Goal: Information Seeking & Learning: Learn about a topic

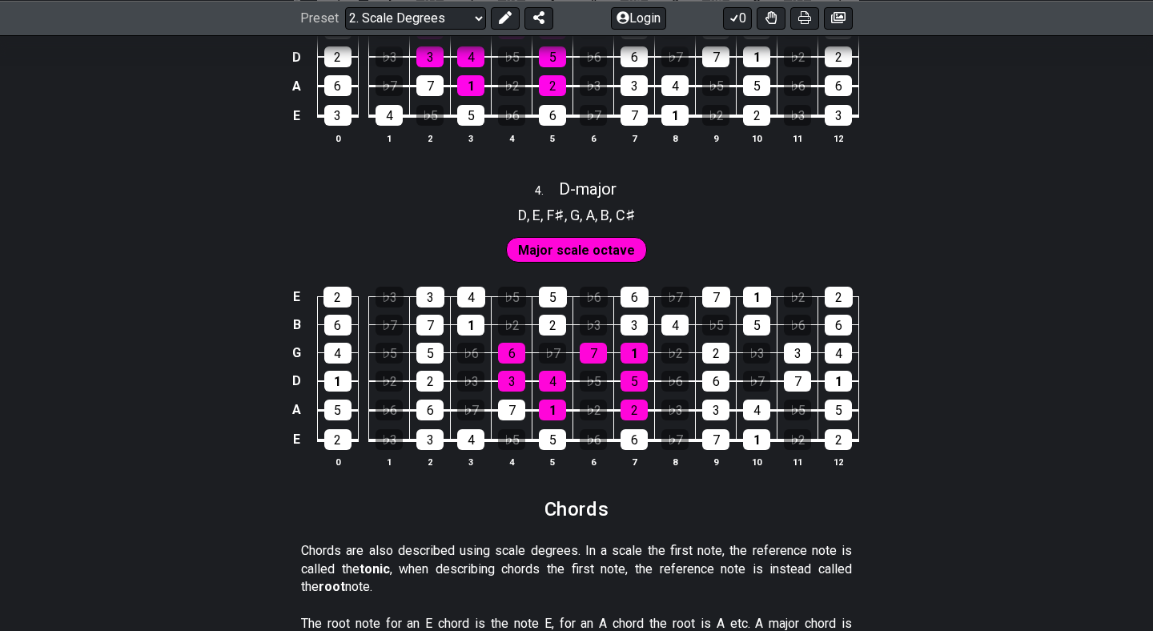
scroll to position [2185, 0]
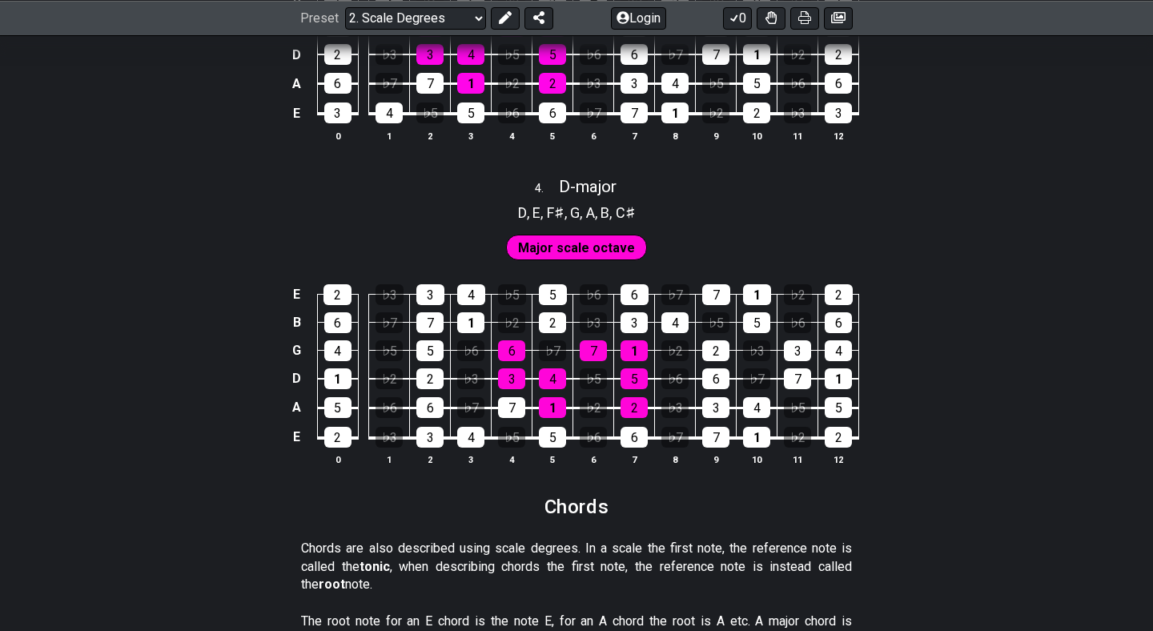
click at [596, 249] on span "Major scale octave" at bounding box center [576, 247] width 117 height 23
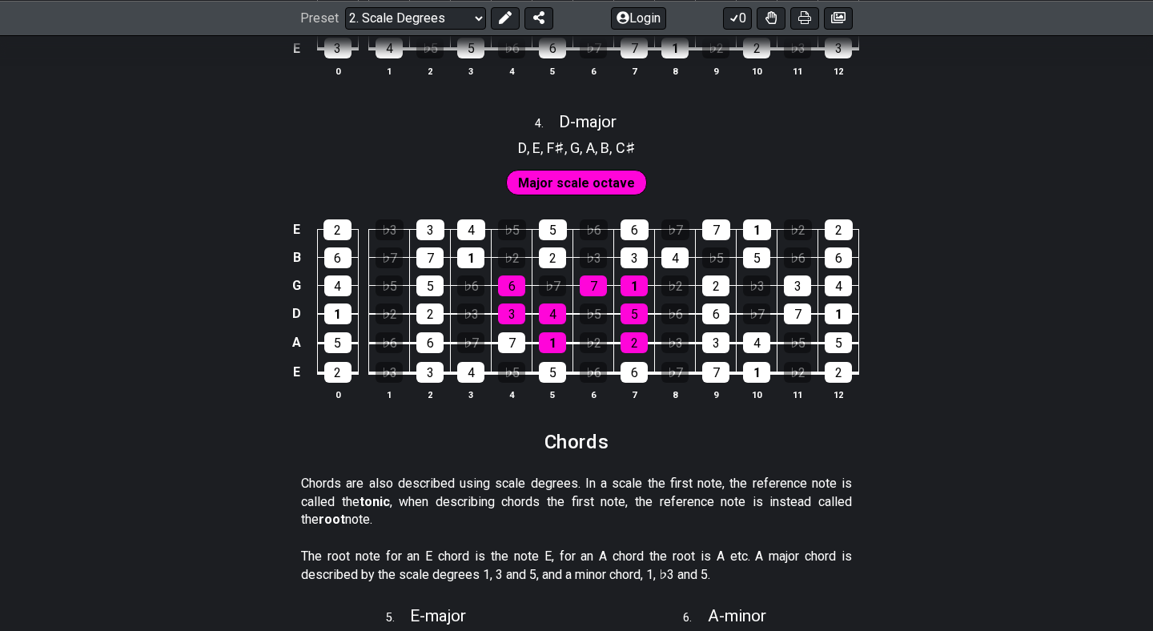
scroll to position [2255, 0]
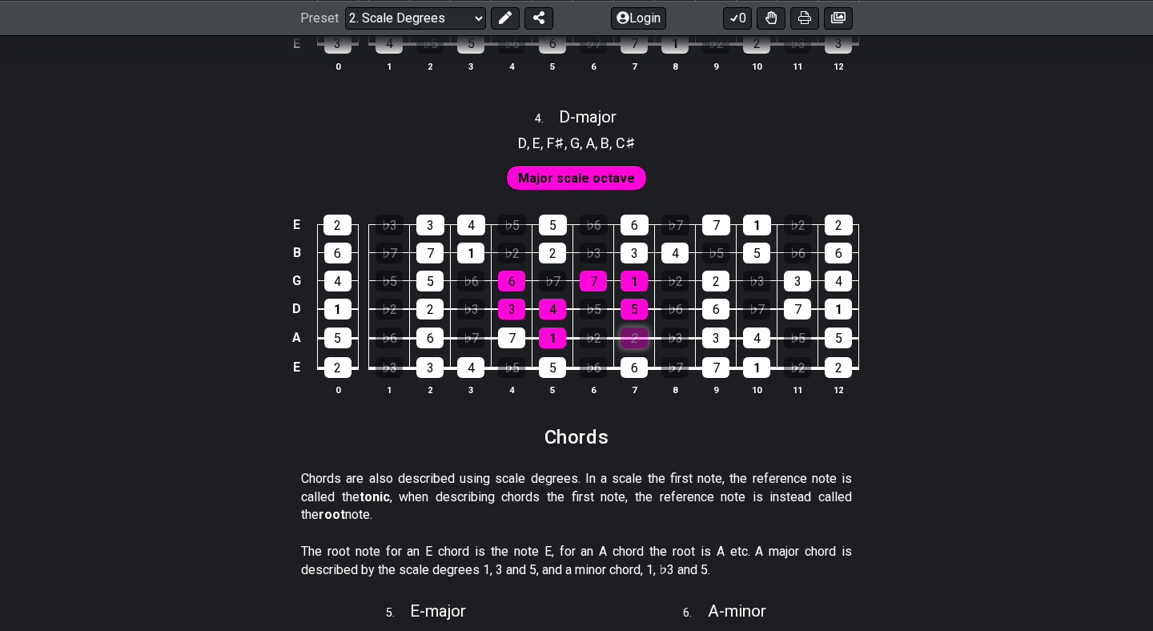
click at [634, 336] on div "2" at bounding box center [634, 337] width 27 height 21
click at [633, 336] on div "2" at bounding box center [634, 337] width 27 height 21
click at [633, 363] on div "6" at bounding box center [634, 367] width 27 height 21
click at [629, 360] on div "6" at bounding box center [634, 367] width 27 height 21
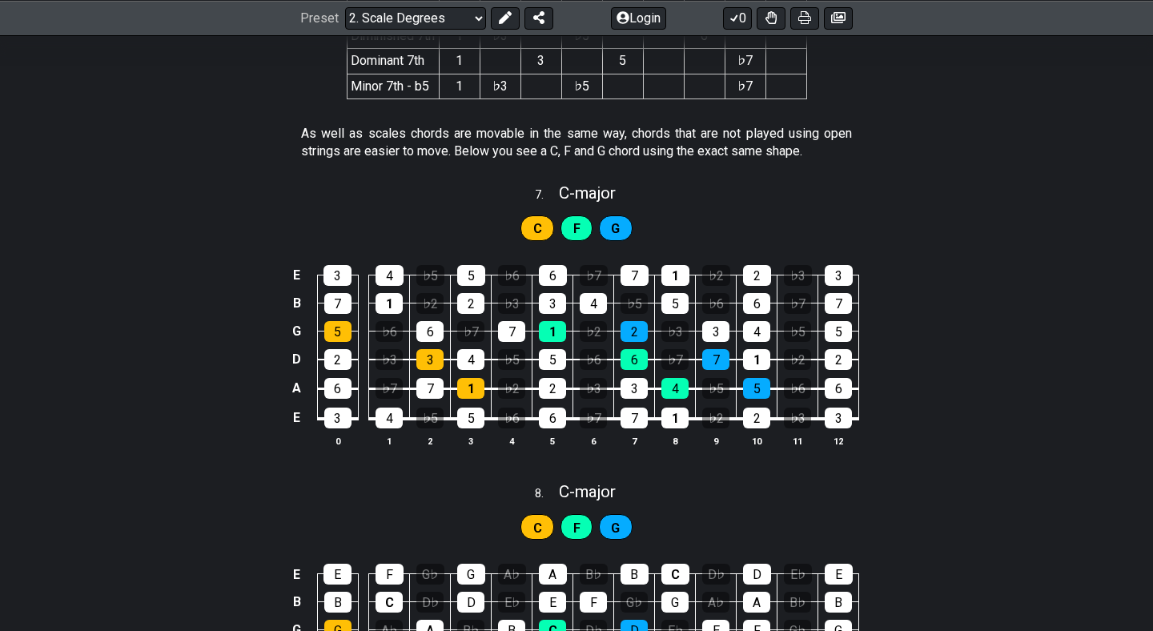
scroll to position [3400, 0]
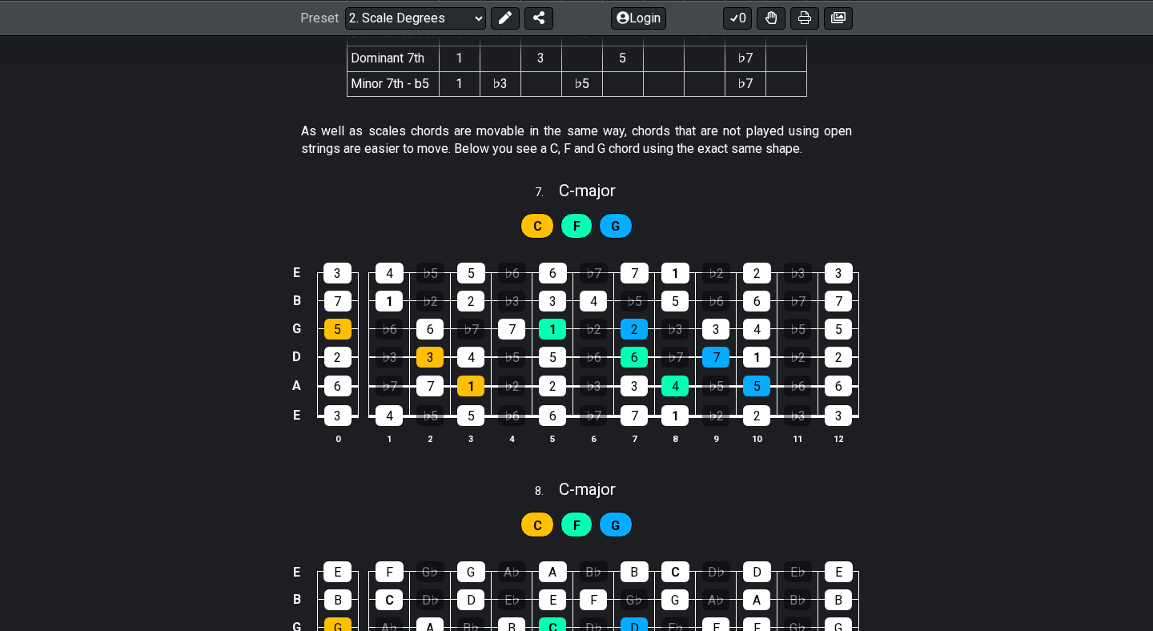
click at [577, 222] on span "F" at bounding box center [576, 226] width 7 height 23
click at [568, 231] on div "F" at bounding box center [576, 226] width 32 height 26
click at [577, 231] on span "F" at bounding box center [576, 226] width 7 height 23
click at [560, 325] on div "1" at bounding box center [552, 329] width 27 height 21
click at [556, 320] on div "1" at bounding box center [552, 329] width 27 height 21
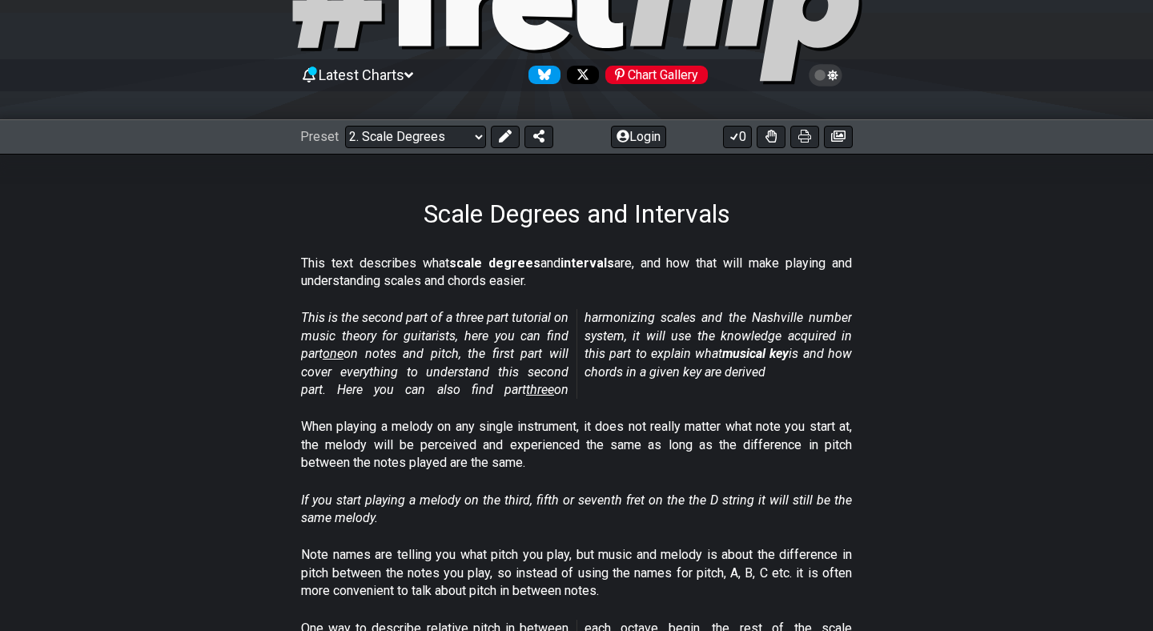
scroll to position [32, 0]
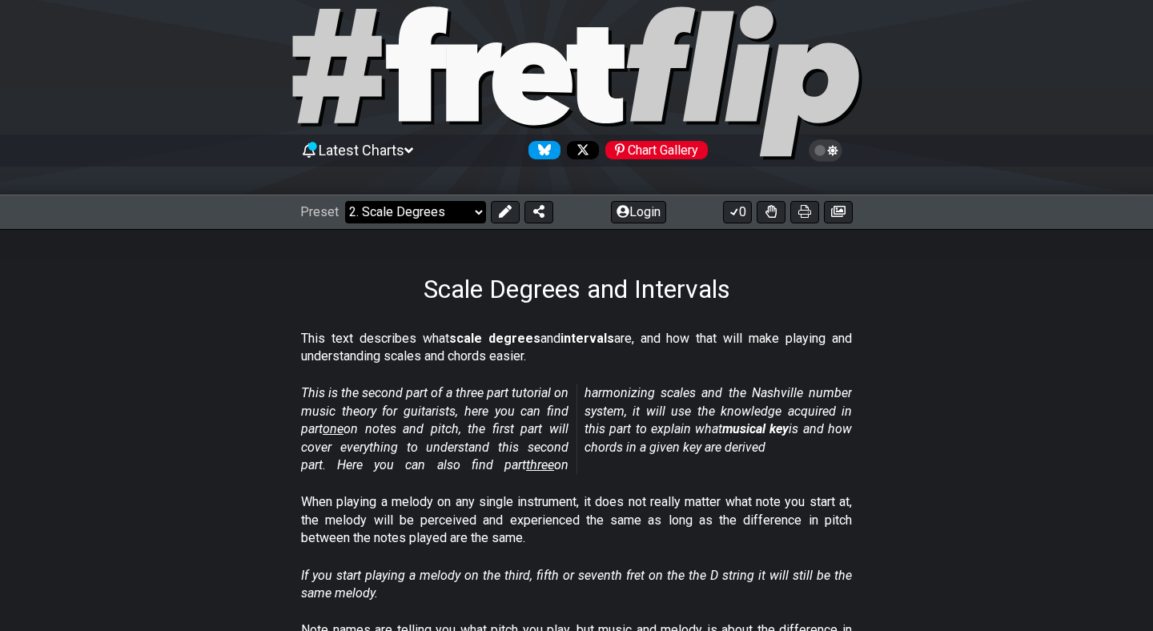
click at [472, 215] on select "Welcome to #fretflip! Initial Preset Custom Preset Minor Pentatonic Major Penta…" at bounding box center [415, 212] width 141 height 22
click at [345, 201] on select "Welcome to #fretflip! Initial Preset Custom Preset Minor Pentatonic Major Penta…" at bounding box center [415, 212] width 141 height 22
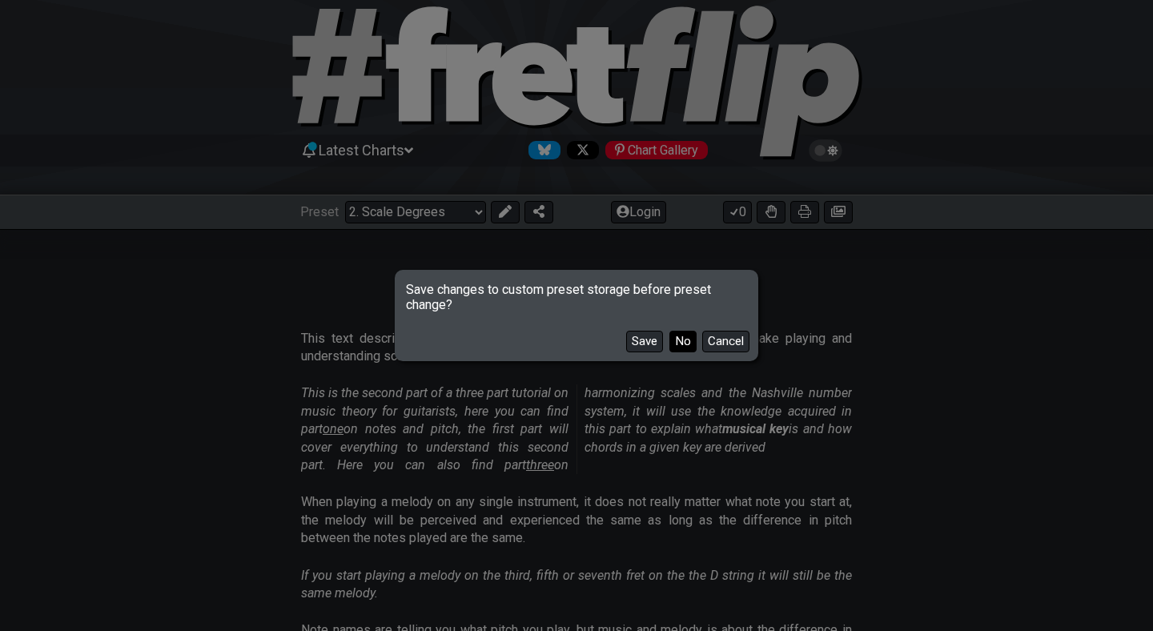
click at [670, 343] on button "No" at bounding box center [682, 342] width 27 height 22
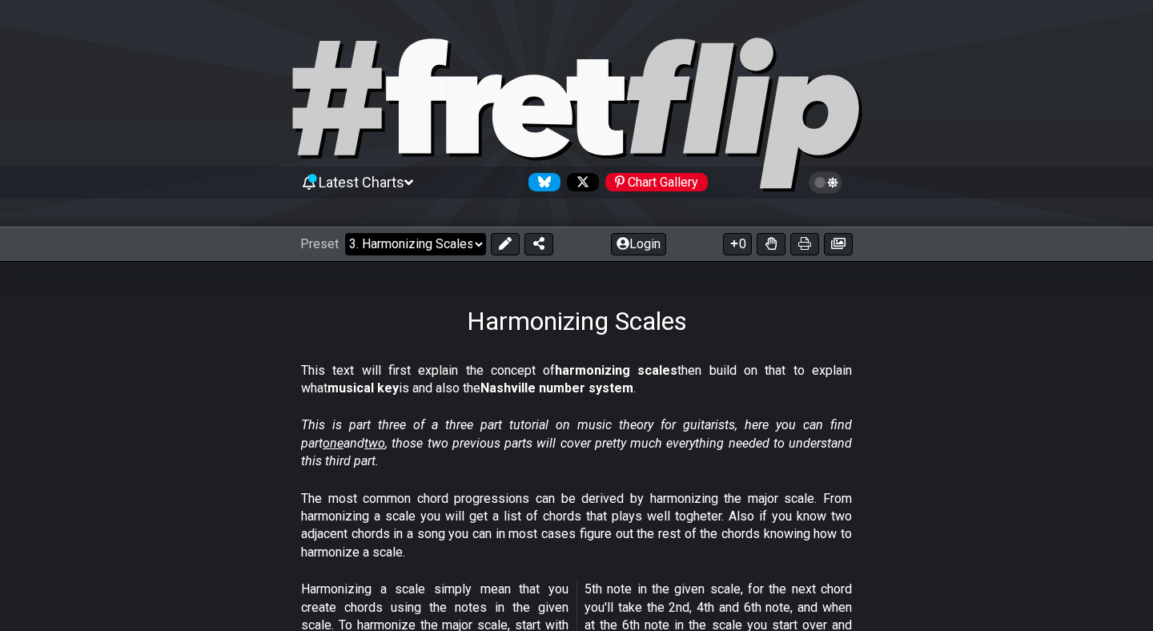
click at [473, 241] on select "Welcome to #fretflip! Initial Preset Custom Preset Minor Pentatonic Major Penta…" at bounding box center [415, 244] width 141 height 22
click at [345, 233] on select "Welcome to #fretflip! Initial Preset Custom Preset Minor Pentatonic Major Penta…" at bounding box center [415, 244] width 141 height 22
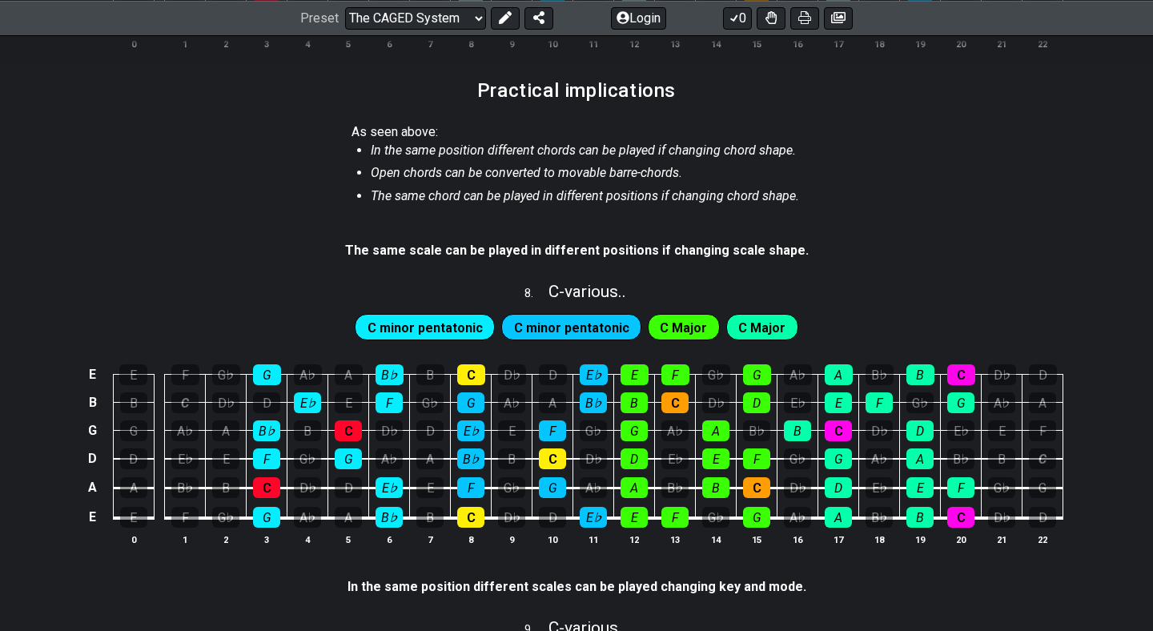
scroll to position [1625, 0]
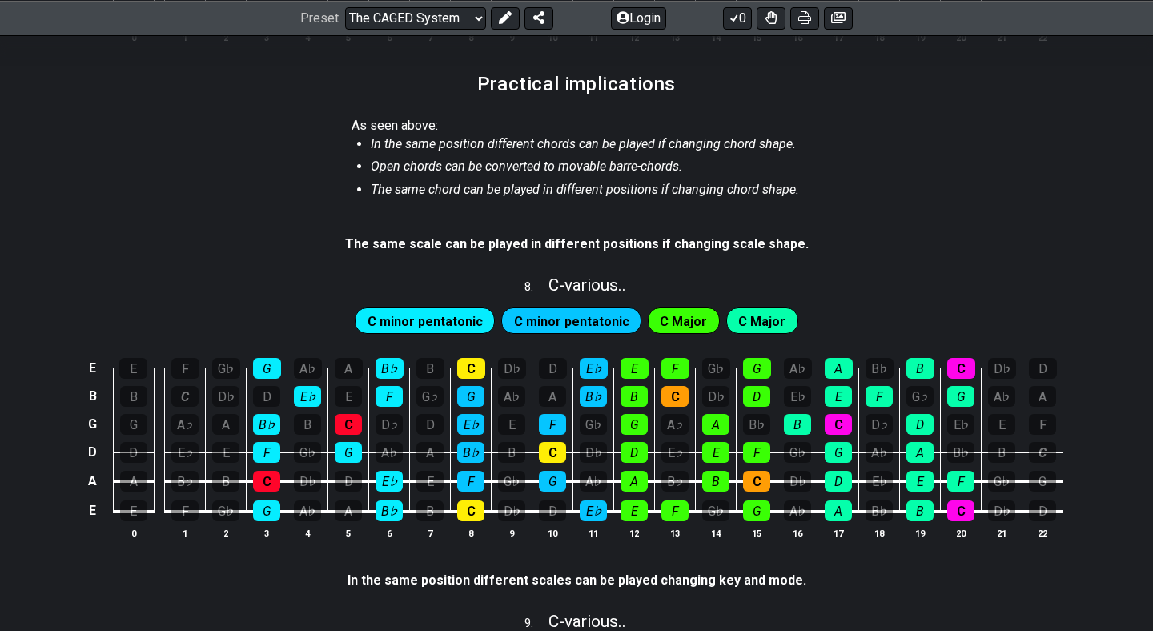
click at [463, 310] on span "C minor pentatonic" at bounding box center [425, 321] width 115 height 23
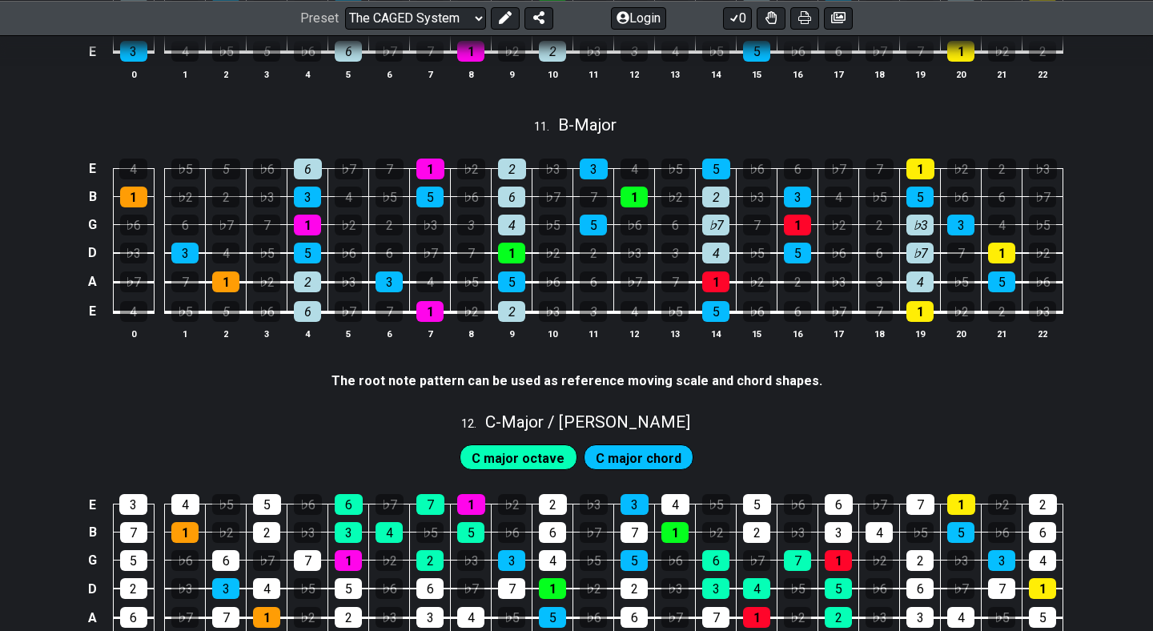
scroll to position [2533, 0]
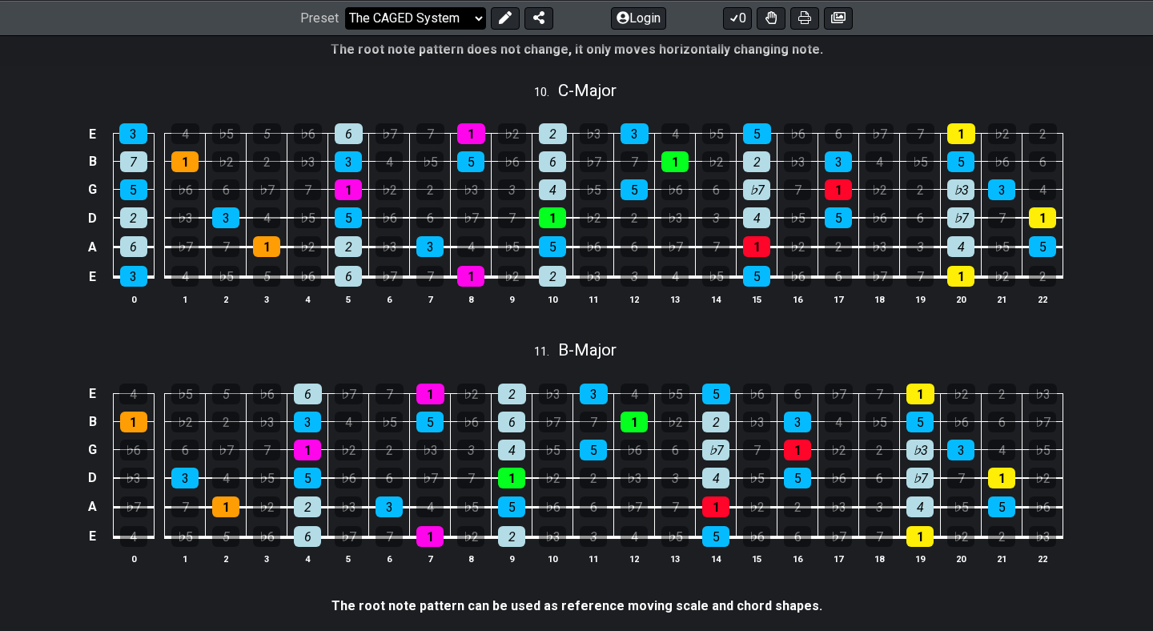
click at [444, 17] on select "Welcome to #fretflip! Initial Preset Custom Preset Minor Pentatonic Major Penta…" at bounding box center [415, 17] width 141 height 22
click at [345, 29] on select "Welcome to #fretflip! Initial Preset Custom Preset Minor Pentatonic Major Penta…" at bounding box center [415, 17] width 141 height 22
select select "/how-to-solo"
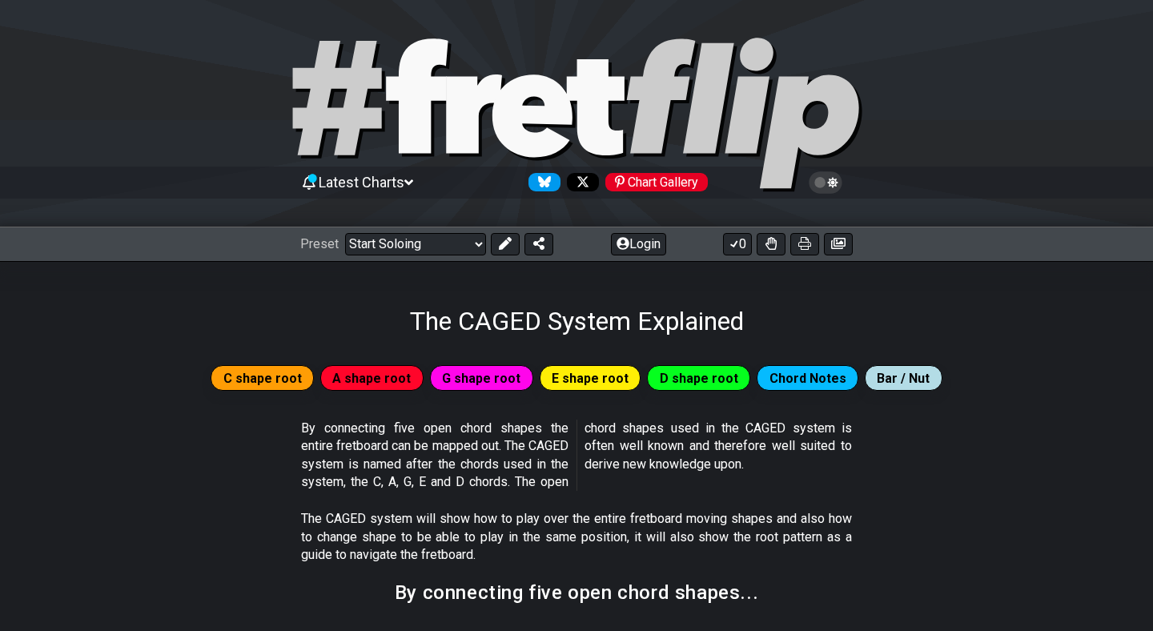
select select "C"
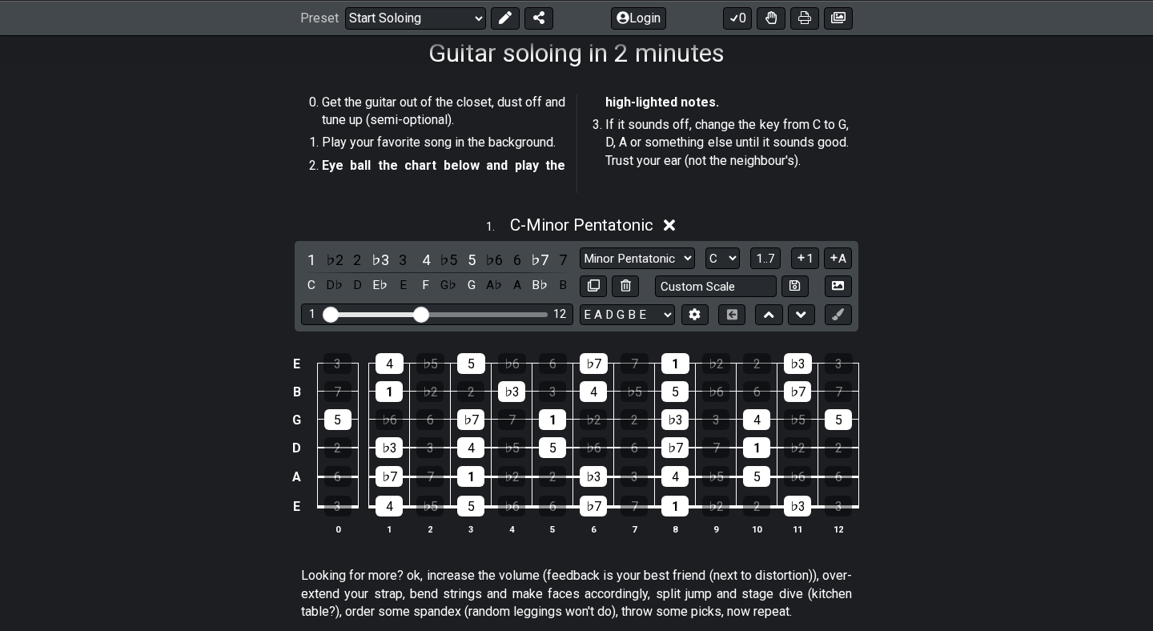
scroll to position [285, 0]
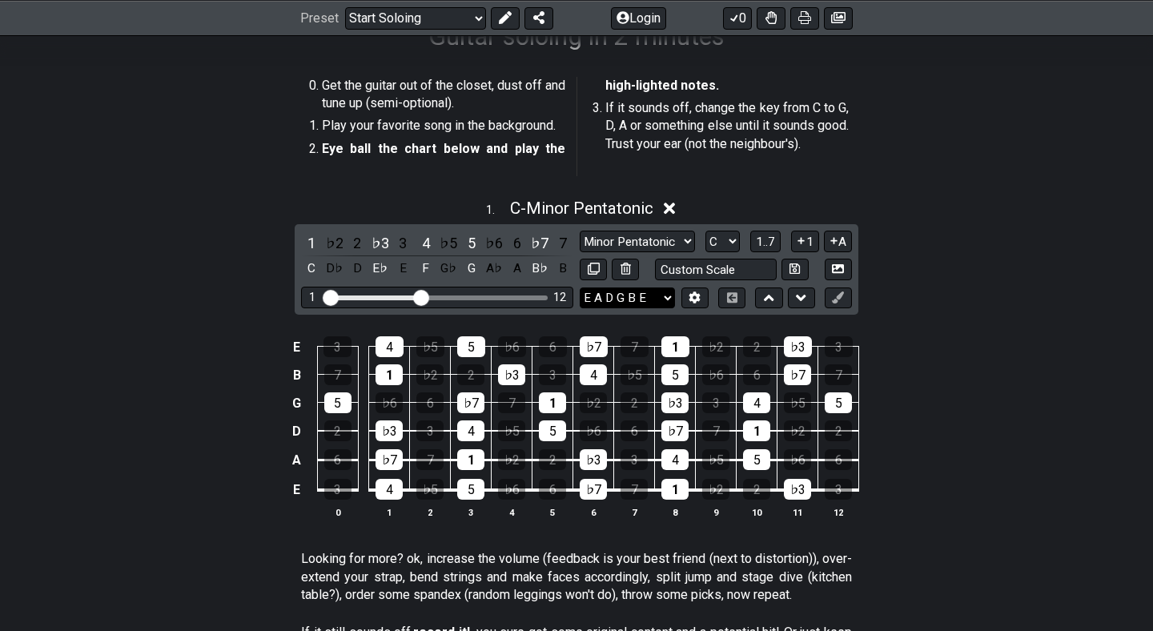
click at [625, 289] on select "E A D G B E E A D G B E E A D G B E B E A D F♯ B A D G C E A D A D G B E E♭ A♭ …" at bounding box center [627, 298] width 95 height 22
click at [580, 287] on select "E A D G B E E A D G B E E A D G B E B E A D F♯ B A D G C E A D A D G B E E♭ A♭ …" at bounding box center [627, 298] width 95 height 22
click at [669, 239] on select "Minor Pentatonic Root Minor Pentatonic Major Pentatonic Minor Blues Major Blues…" at bounding box center [637, 242] width 115 height 22
click at [580, 231] on select "Minor Pentatonic Root Minor Pentatonic Major Pentatonic Minor Blues Major Blues…" at bounding box center [637, 242] width 115 height 22
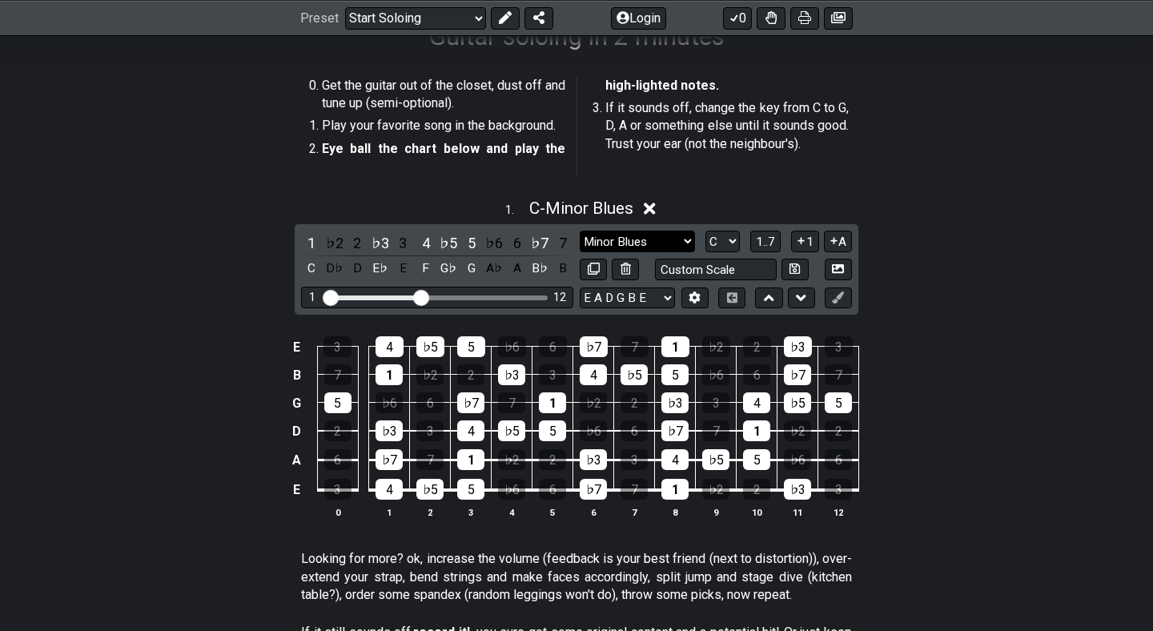
click at [622, 243] on select "Minor Pentatonic Root Minor Pentatonic Major Pentatonic Minor Blues Major Blues…" at bounding box center [637, 242] width 115 height 22
click at [580, 231] on select "Minor Pentatonic Root Minor Pentatonic Major Pentatonic Minor Blues Major Blues…" at bounding box center [637, 242] width 115 height 22
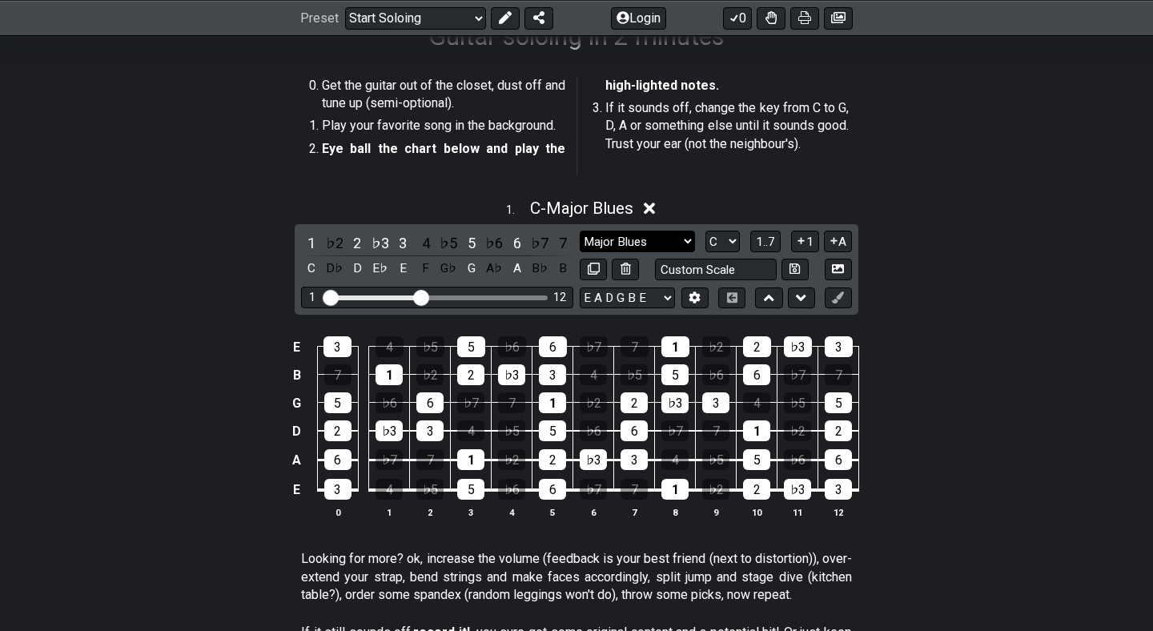
click at [636, 240] on select "Minor Pentatonic Root Minor Pentatonic Major Pentatonic Minor Blues Major Blues…" at bounding box center [637, 242] width 115 height 22
click at [580, 231] on select "Minor Pentatonic Root Minor Pentatonic Major Pentatonic Minor Blues Major Blues…" at bounding box center [637, 242] width 115 height 22
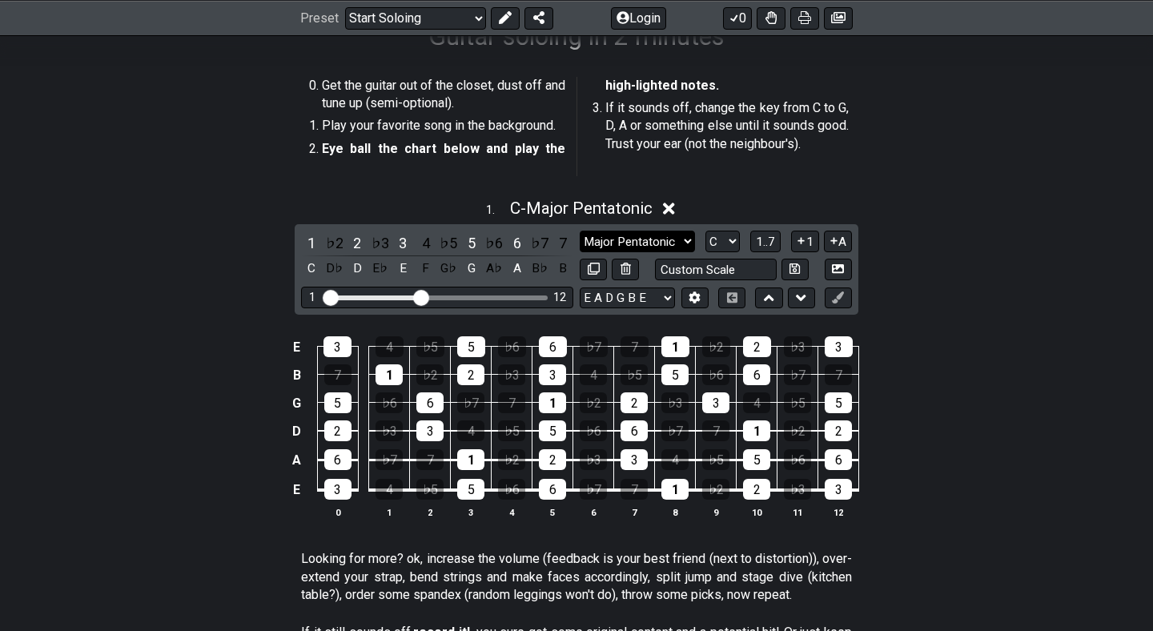
click at [658, 238] on select "Minor Pentatonic Root Minor Pentatonic Major Pentatonic Minor Blues Major Blues…" at bounding box center [637, 242] width 115 height 22
select select "Minor Pentatonic"
click at [580, 231] on select "Minor Pentatonic Root Minor Pentatonic Major Pentatonic Minor Blues Major Blues…" at bounding box center [637, 242] width 115 height 22
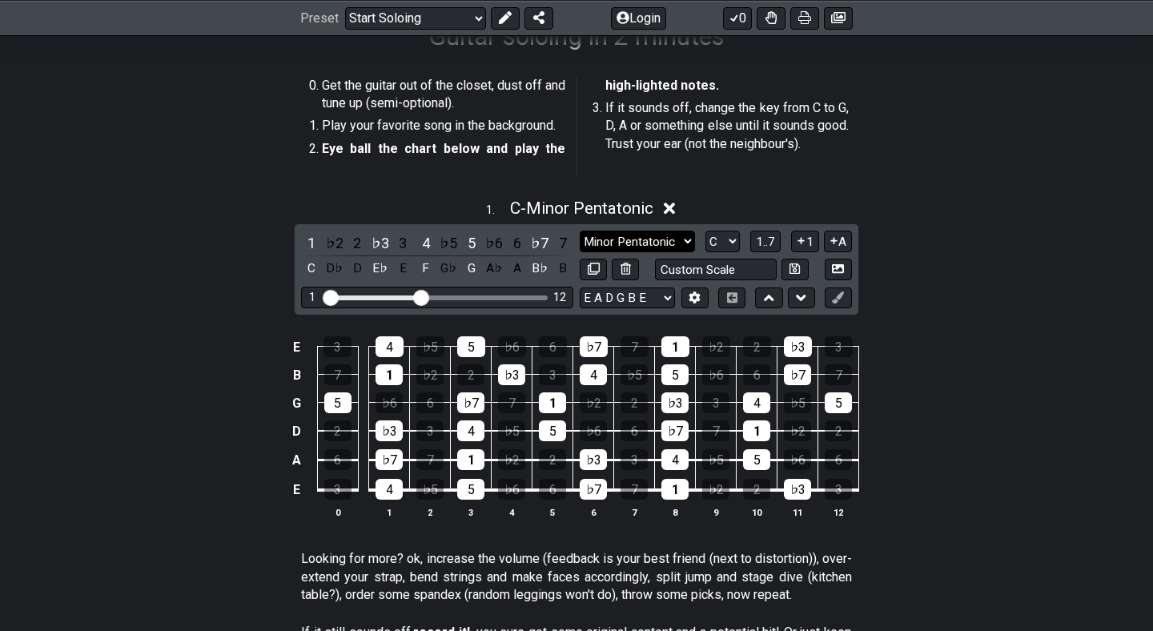
click at [654, 241] on select "Minor Pentatonic Root Minor Pentatonic Major Pentatonic Minor Blues Major Blues…" at bounding box center [637, 242] width 115 height 22
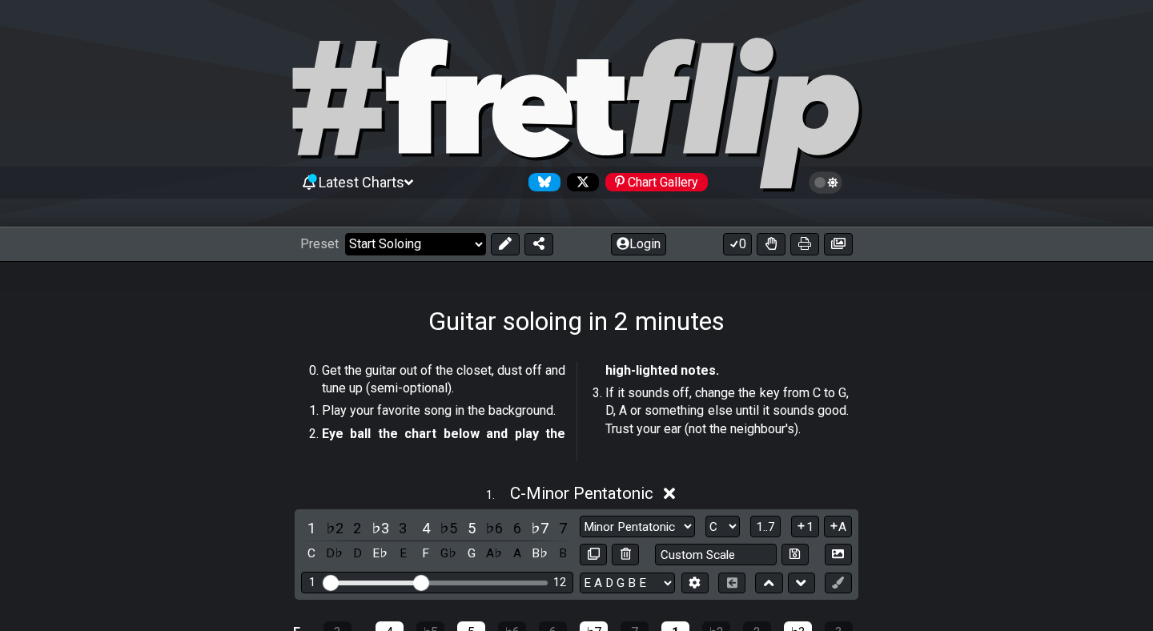
click at [413, 249] on select "Welcome to #fretflip! Initial Preset Custom Preset Minor Pentatonic Major Penta…" at bounding box center [415, 244] width 141 height 22
click at [345, 233] on select "Welcome to #fretflip! Initial Preset Custom Preset Minor Pentatonic Major Penta…" at bounding box center [415, 244] width 141 height 22
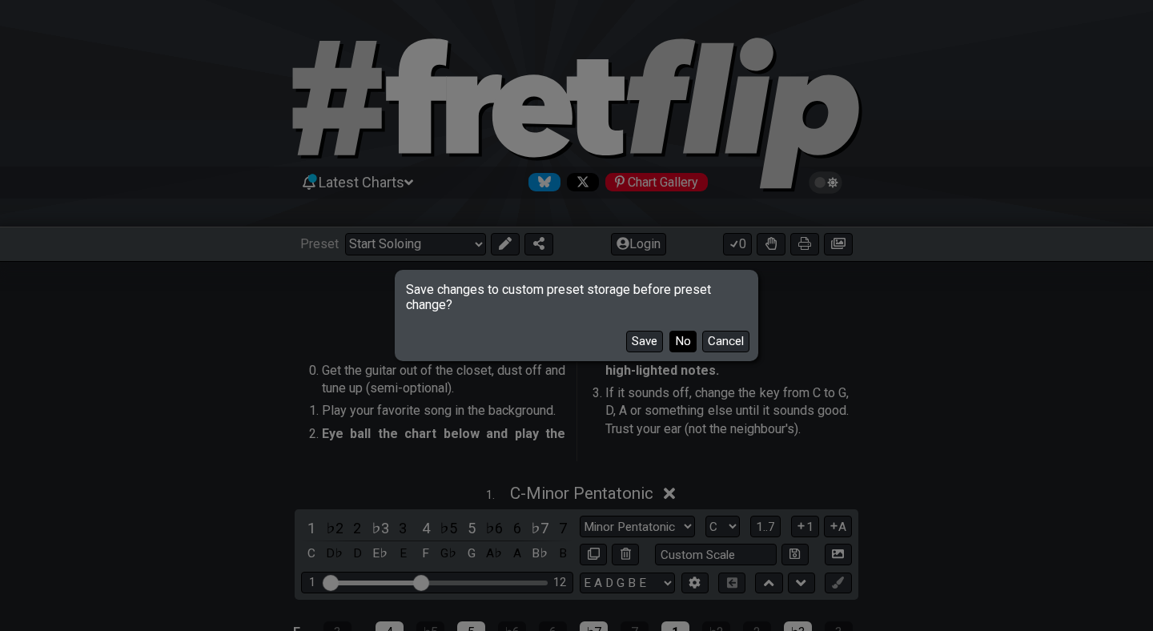
click at [674, 336] on button "No" at bounding box center [682, 342] width 27 height 22
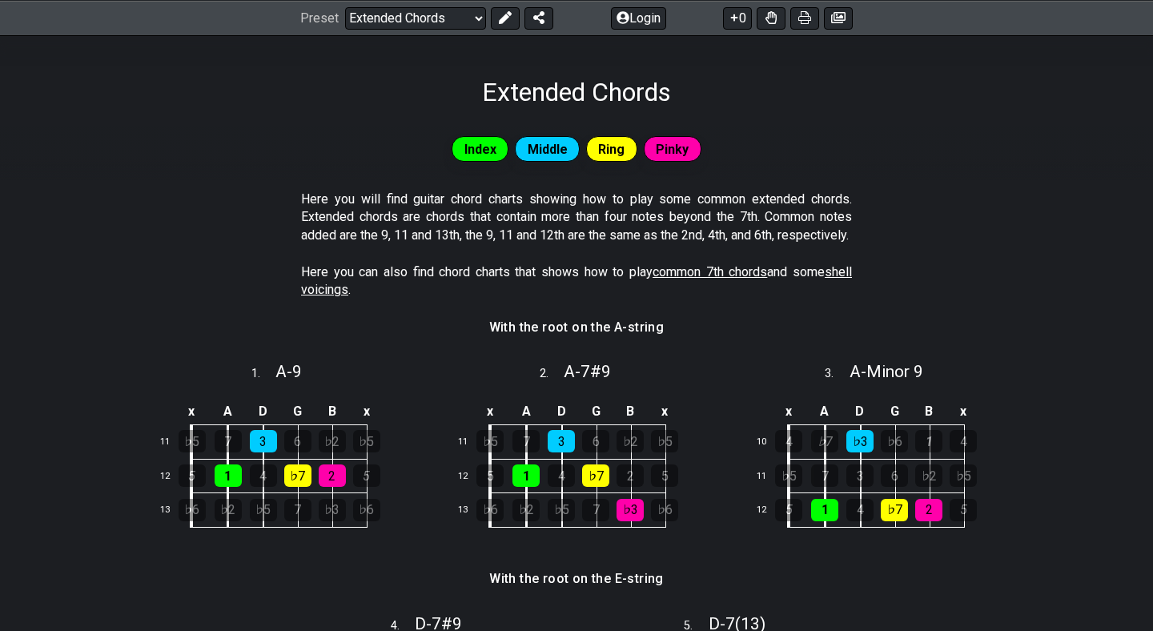
scroll to position [67, 0]
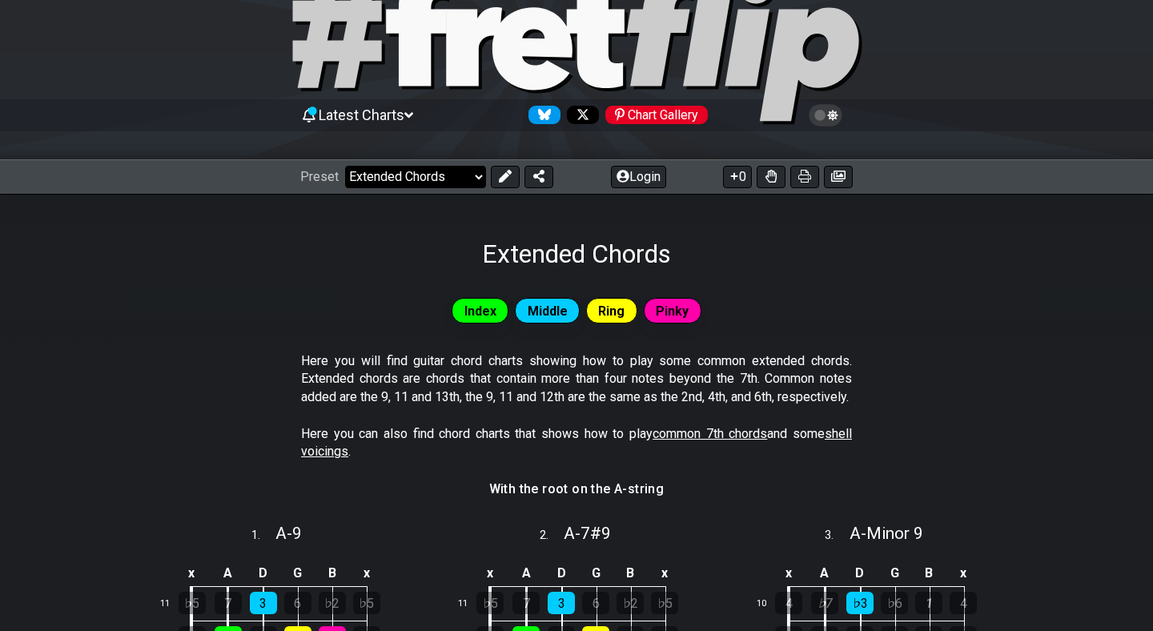
click at [464, 174] on select "Welcome to #fretflip! Initial Preset Custom Preset Minor Pentatonic Major Penta…" at bounding box center [415, 177] width 141 height 22
click at [345, 166] on select "Welcome to #fretflip! Initial Preset Custom Preset Minor Pentatonic Major Penta…" at bounding box center [415, 177] width 141 height 22
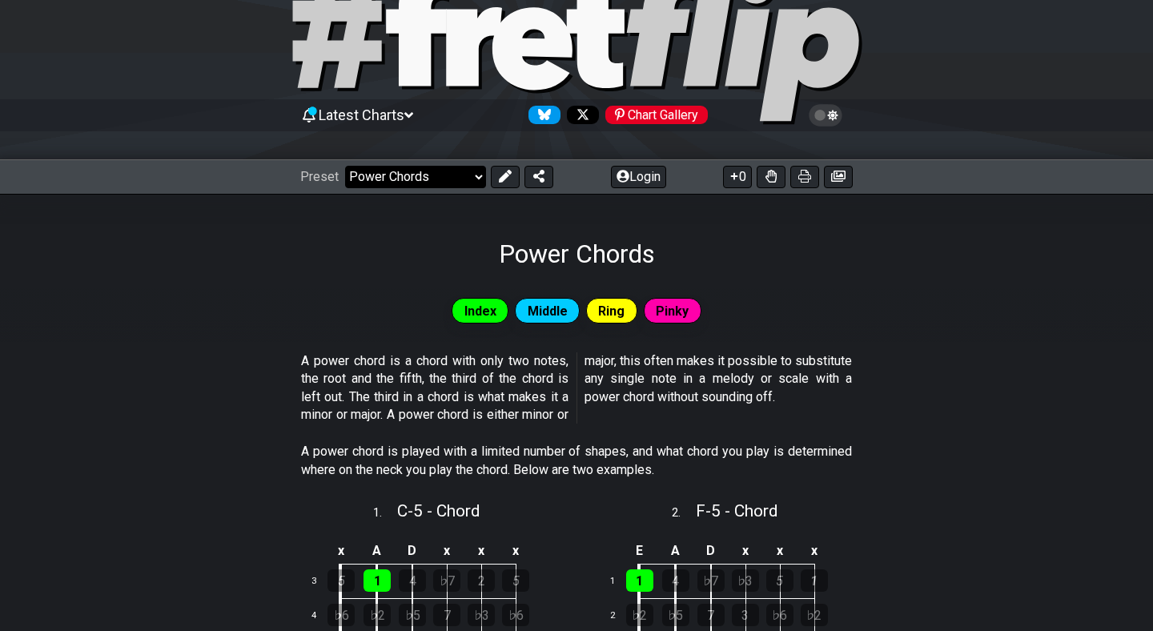
click at [444, 186] on select "Welcome to #fretflip! Initial Preset Custom Preset Minor Pentatonic Major Penta…" at bounding box center [415, 177] width 141 height 22
click at [345, 166] on select "Welcome to #fretflip! Initial Preset Custom Preset Minor Pentatonic Major Penta…" at bounding box center [415, 177] width 141 height 22
select select "/movable-7th-chords"
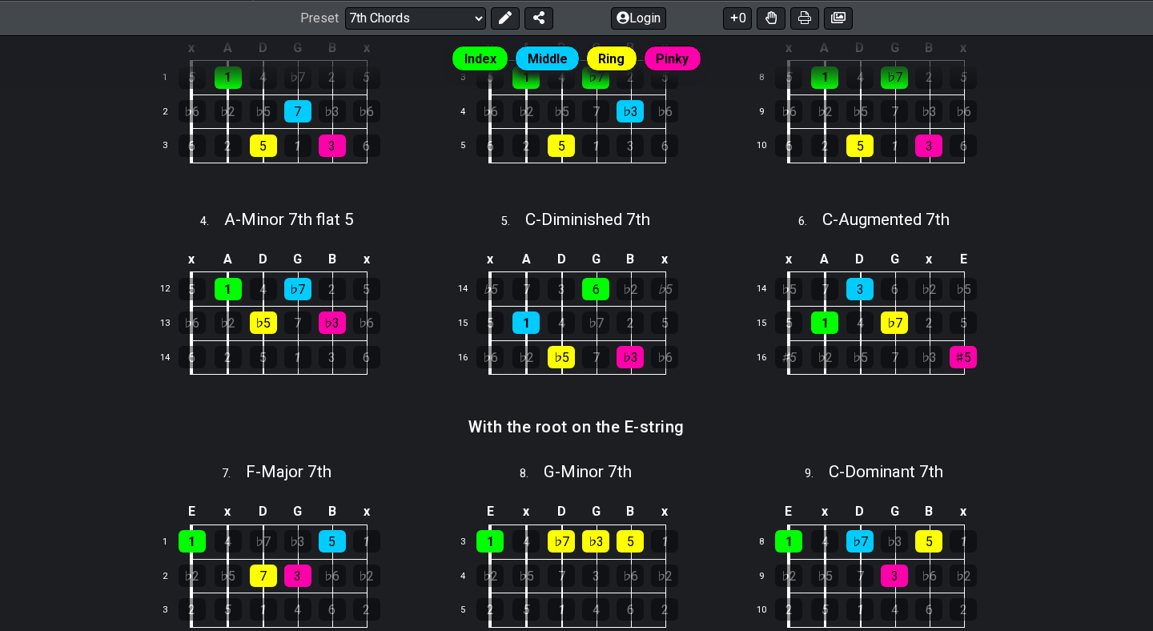
scroll to position [651, 0]
